Goal: Information Seeking & Learning: Find contact information

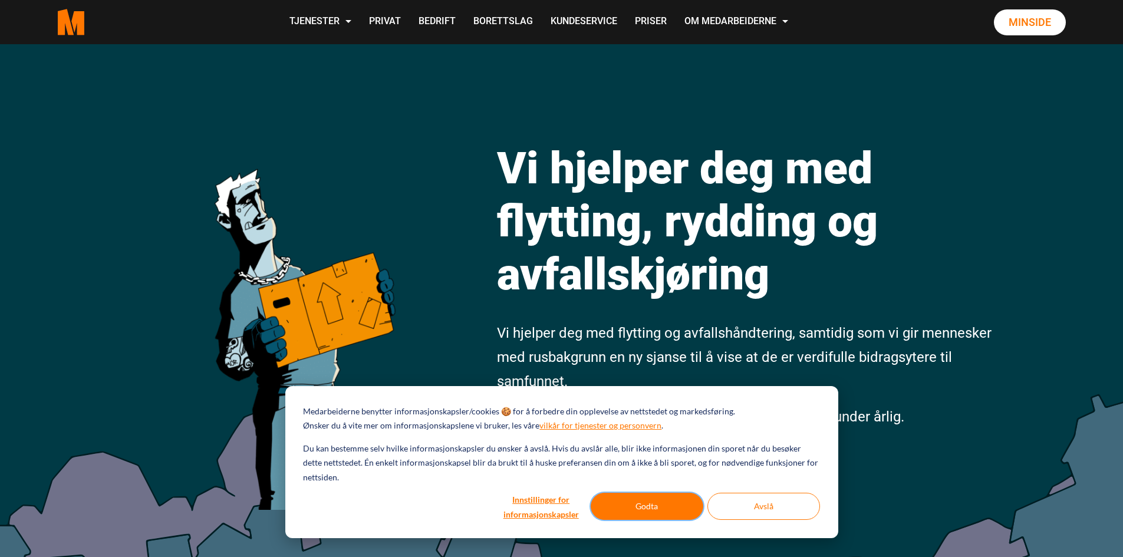
click at [670, 503] on button "Godta" at bounding box center [647, 506] width 113 height 27
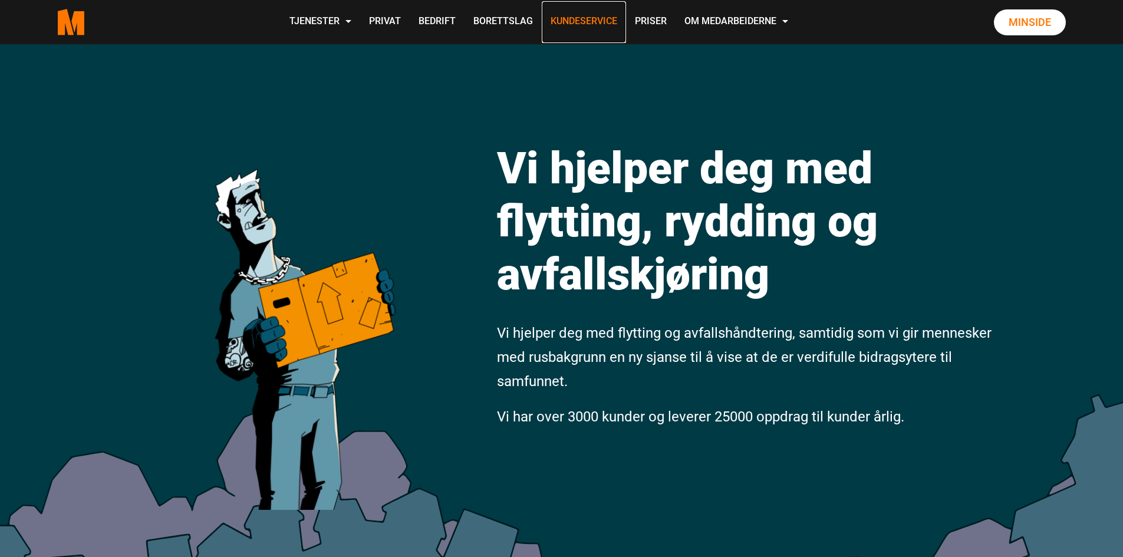
click at [600, 22] on link "Kundeservice" at bounding box center [584, 22] width 84 height 42
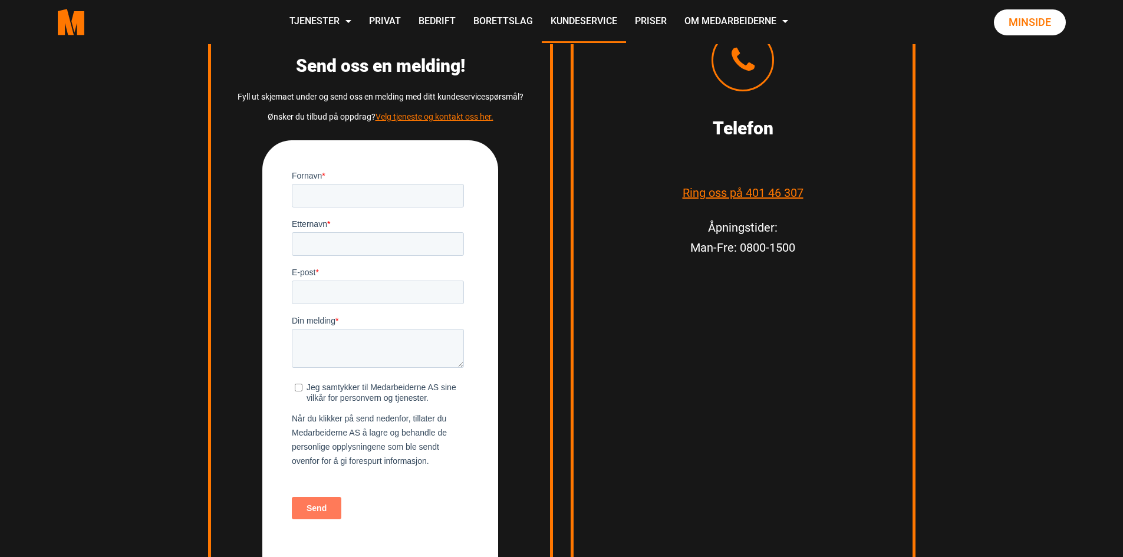
scroll to position [1651, 0]
